Goal: Transaction & Acquisition: Purchase product/service

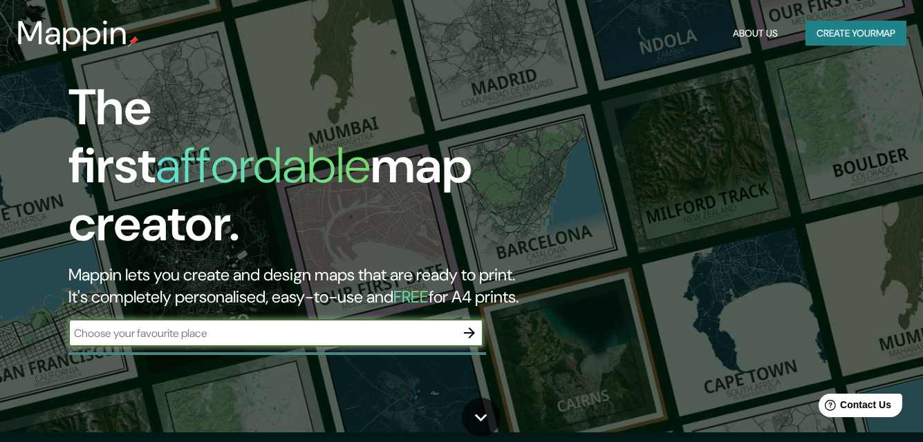
click at [346, 326] on input "text" at bounding box center [261, 334] width 387 height 16
type input "[PERSON_NAME] ecuador"
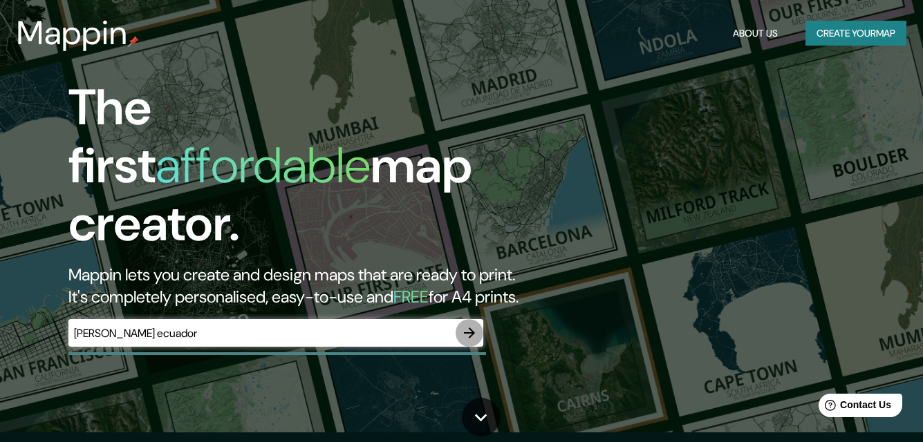
click at [473, 325] on icon "button" at bounding box center [469, 333] width 17 height 17
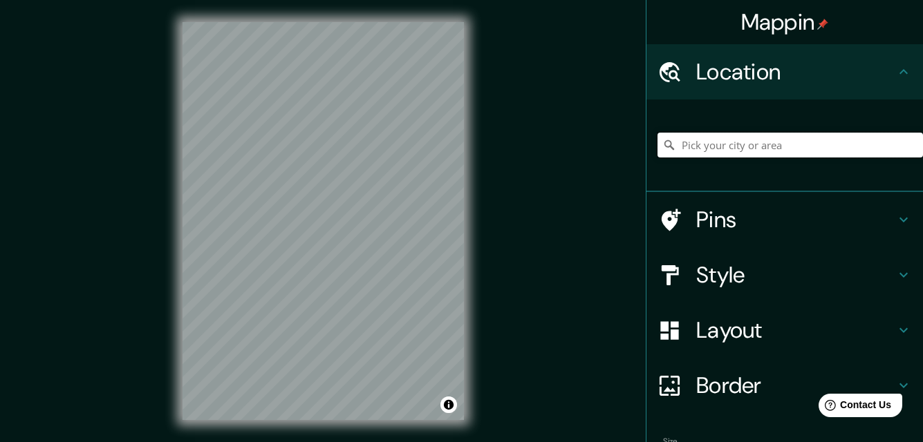
click at [722, 147] on input "Pick your city or area" at bounding box center [789, 145] width 265 height 25
click at [693, 147] on input "Pick your city or area" at bounding box center [789, 145] width 265 height 25
paste input "6P57+Q24, [GEOGRAPHIC_DATA], [GEOGRAPHIC_DATA]"
type input "[PERSON_NAME], [GEOGRAPHIC_DATA][PERSON_NAME], [GEOGRAPHIC_DATA]"
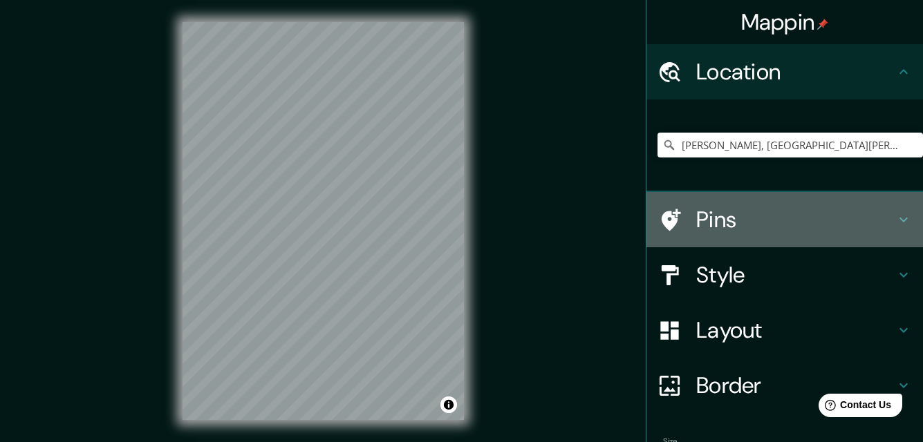
click at [720, 224] on h4 "Pins" at bounding box center [795, 220] width 199 height 28
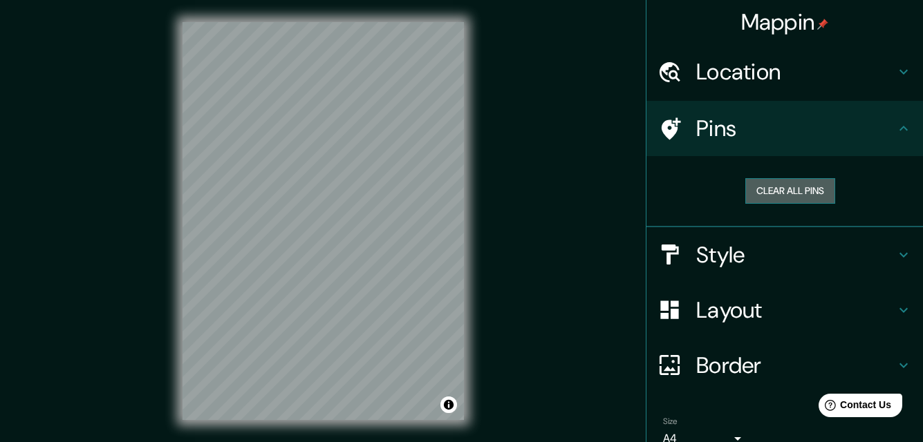
click at [757, 198] on button "Clear all pins" at bounding box center [790, 191] width 90 height 26
click at [782, 187] on button "Clear all pins" at bounding box center [790, 191] width 90 height 26
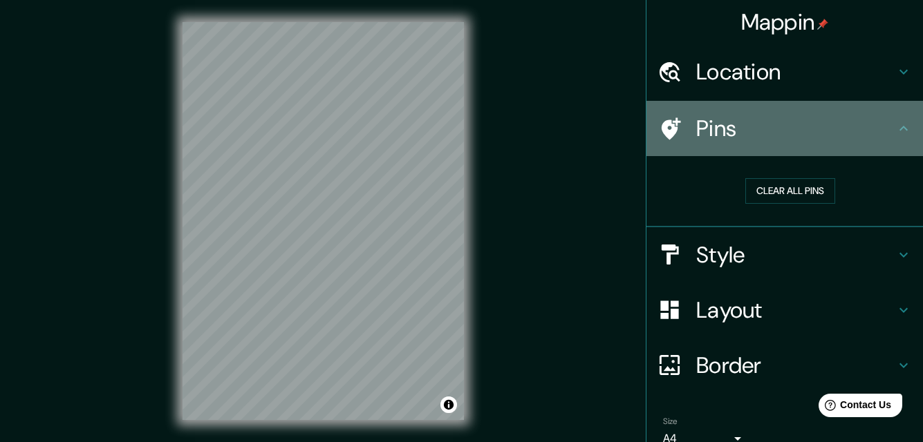
click at [789, 138] on h4 "Pins" at bounding box center [795, 129] width 199 height 28
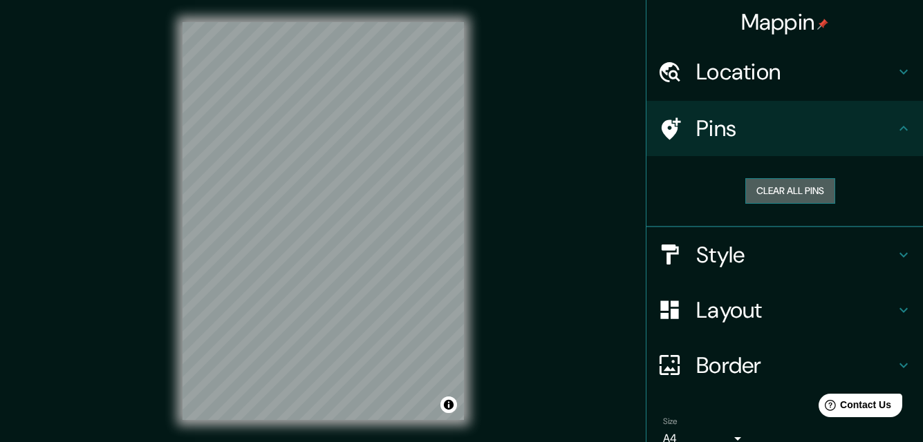
click at [795, 185] on button "Clear all pins" at bounding box center [790, 191] width 90 height 26
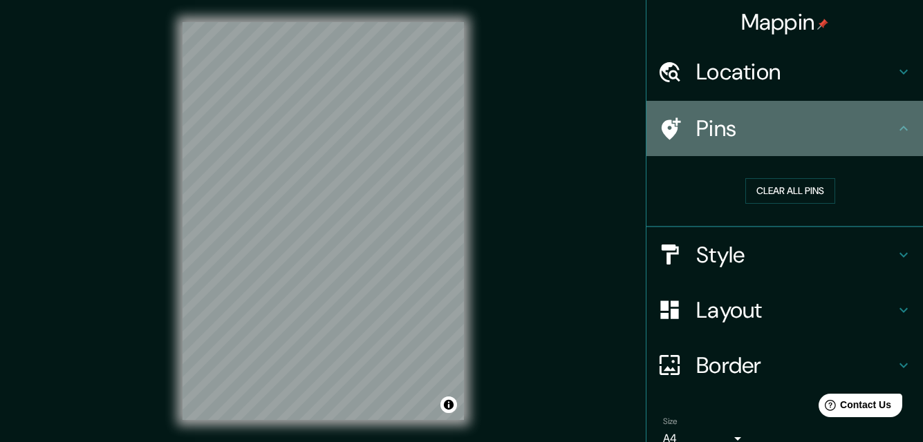
click at [895, 133] on icon at bounding box center [903, 128] width 17 height 17
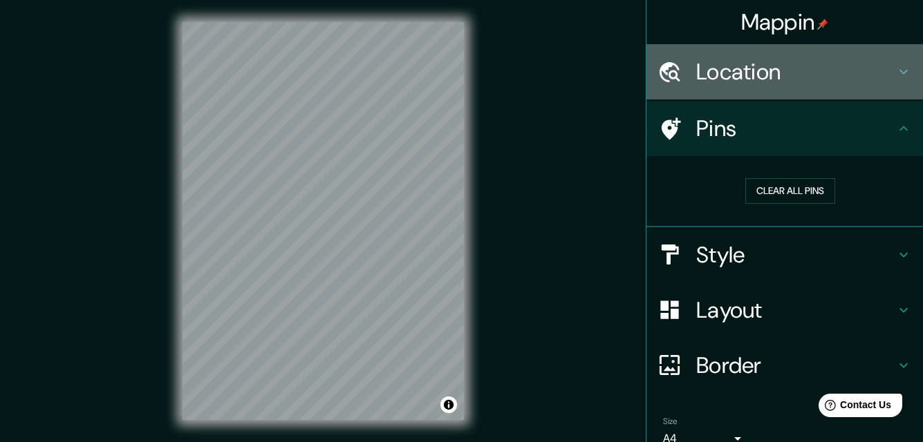
click at [866, 82] on h4 "Location" at bounding box center [795, 72] width 199 height 28
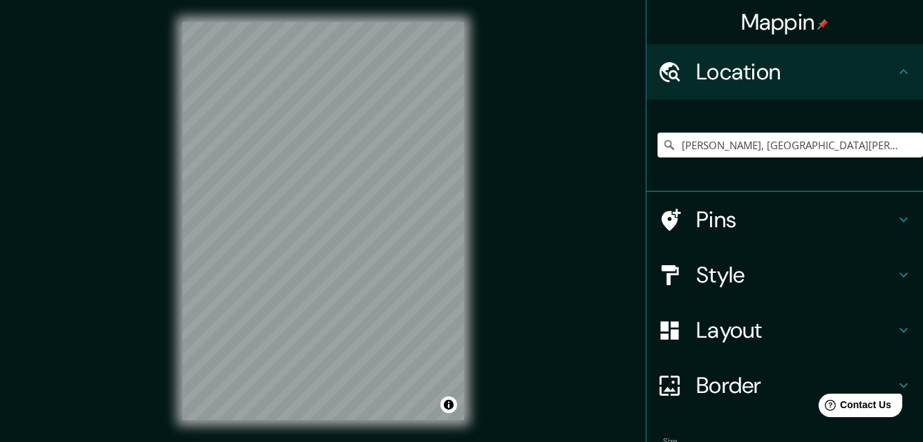
click at [895, 280] on icon at bounding box center [903, 275] width 17 height 17
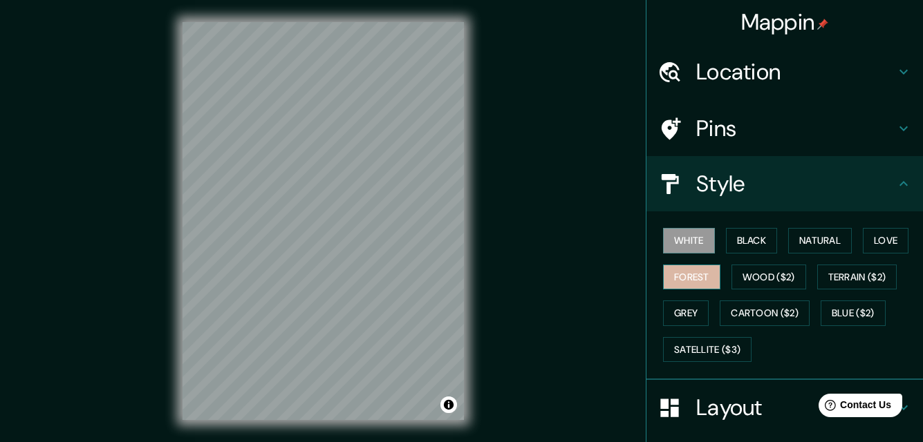
click at [693, 267] on button "Forest" at bounding box center [691, 278] width 57 height 26
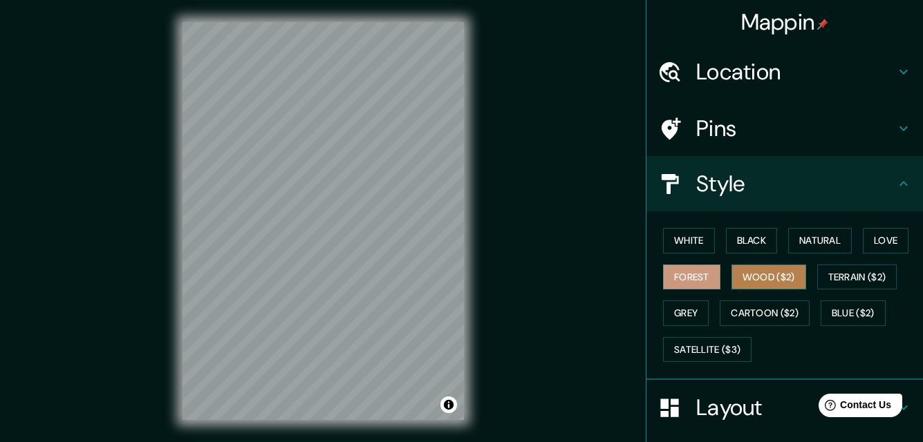
click at [752, 276] on button "Wood ($2)" at bounding box center [768, 278] width 75 height 26
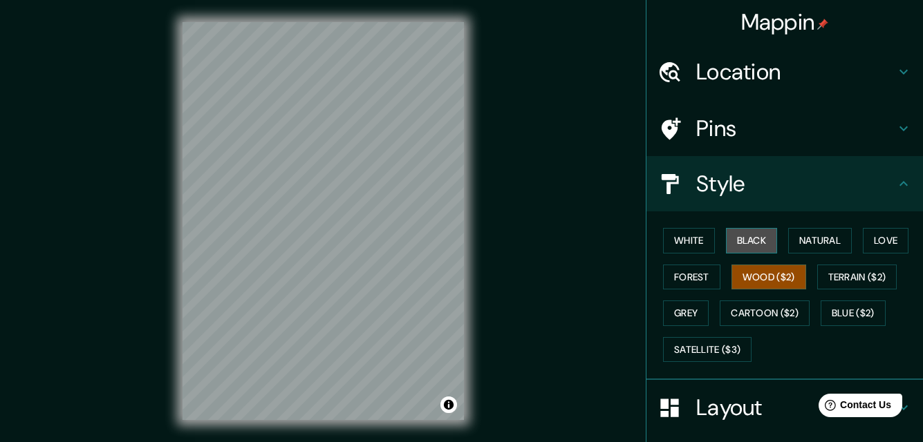
click at [742, 238] on button "Black" at bounding box center [752, 241] width 52 height 26
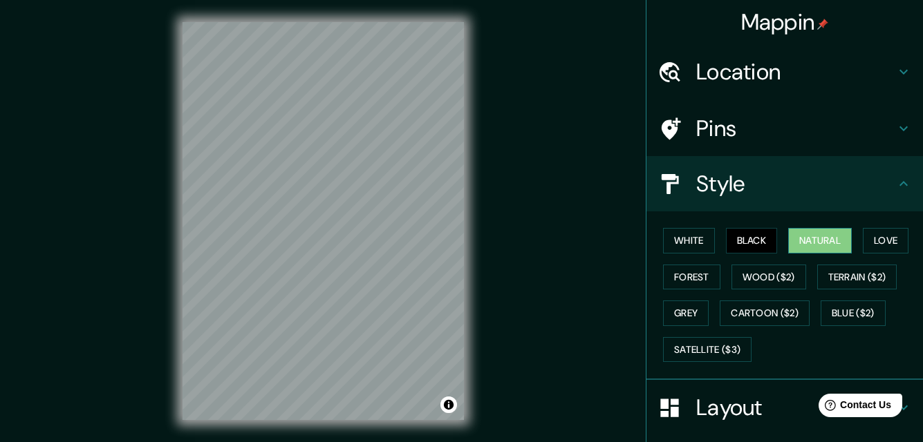
click at [794, 238] on button "Natural" at bounding box center [820, 241] width 64 height 26
click at [873, 241] on button "Love" at bounding box center [886, 241] width 46 height 26
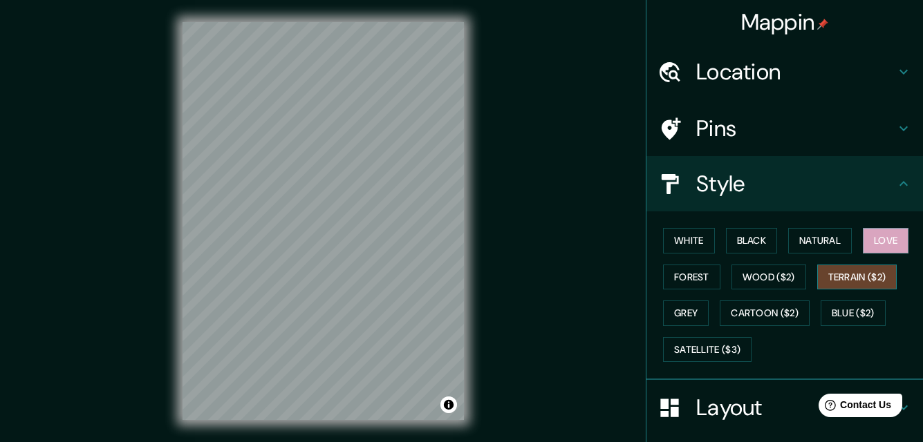
click at [863, 278] on button "Terrain ($2)" at bounding box center [857, 278] width 80 height 26
click at [856, 307] on button "Blue ($2)" at bounding box center [852, 314] width 65 height 26
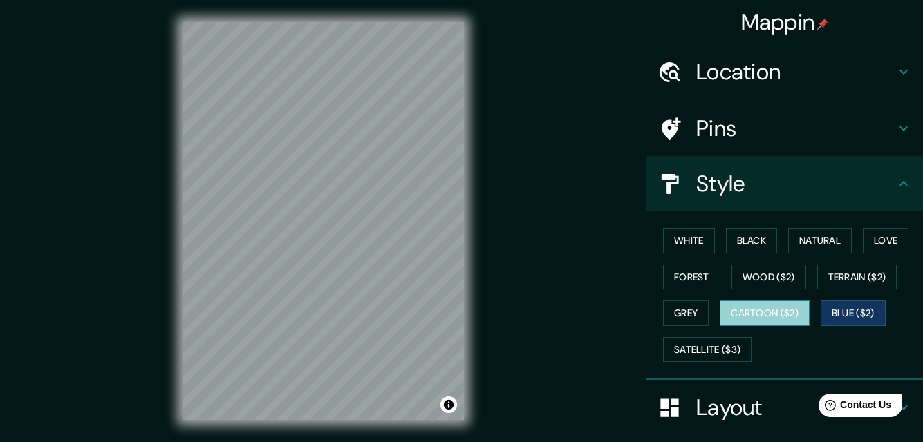
click at [780, 311] on button "Cartoon ($2)" at bounding box center [764, 314] width 90 height 26
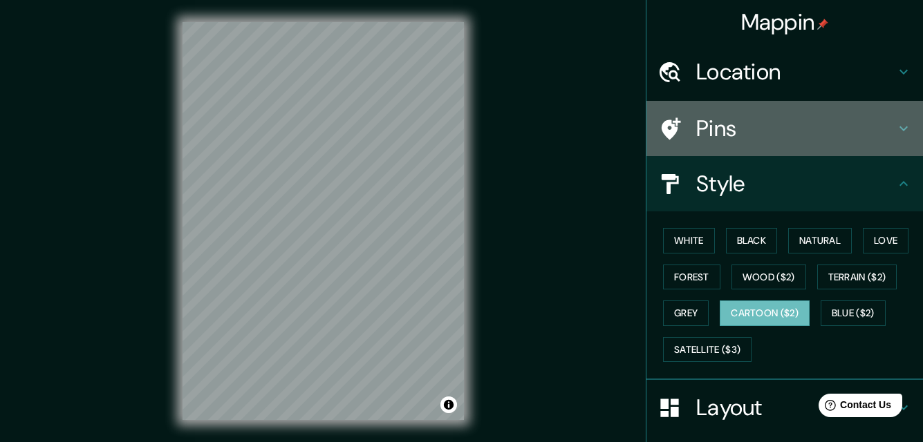
click at [714, 126] on h4 "Pins" at bounding box center [795, 129] width 199 height 28
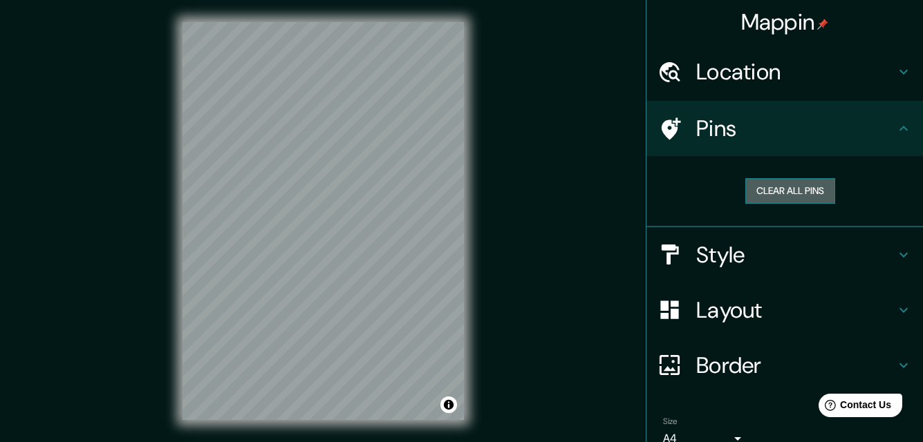
click at [755, 185] on button "Clear all pins" at bounding box center [790, 191] width 90 height 26
